Goal: Task Accomplishment & Management: Use online tool/utility

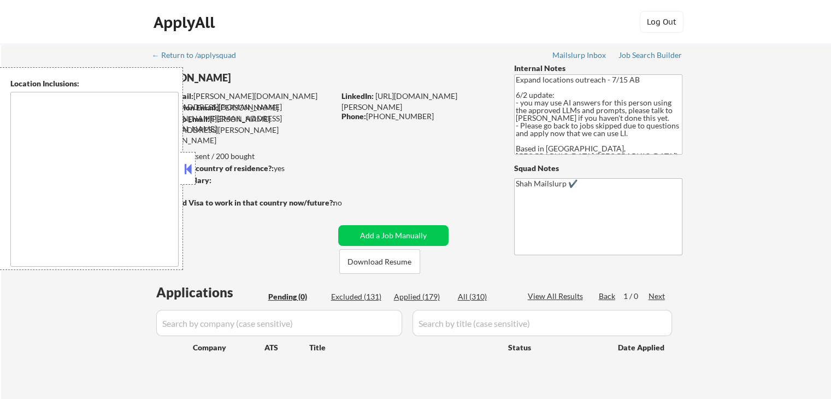
type textarea "[GEOGRAPHIC_DATA], ON [GEOGRAPHIC_DATA], ON [GEOGRAPHIC_DATA], ON [GEOGRAPHIC_D…"
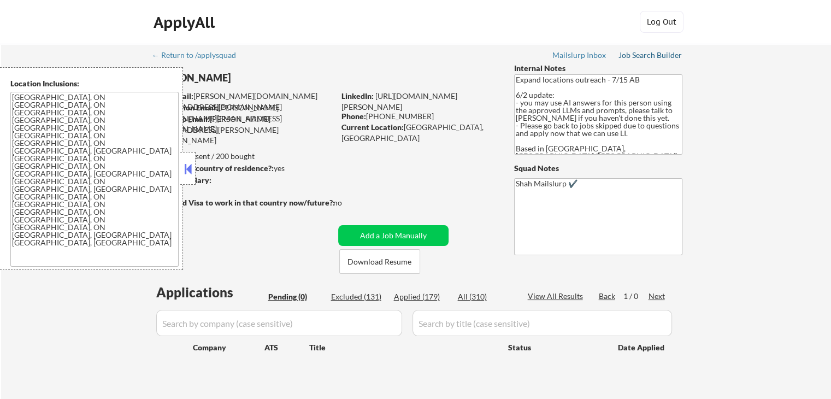
click at [644, 57] on div "Job Search Builder" at bounding box center [650, 55] width 64 height 8
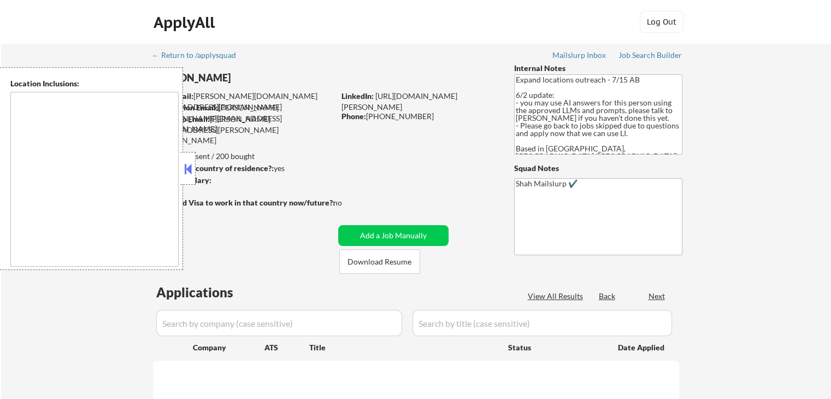
type textarea "[GEOGRAPHIC_DATA], ON [GEOGRAPHIC_DATA], ON [GEOGRAPHIC_DATA], ON [GEOGRAPHIC_D…"
